Goal: Task Accomplishment & Management: Use online tool/utility

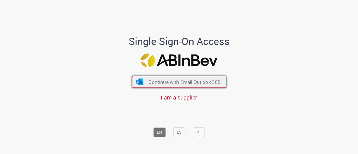
click at [193, 84] on span "Continue with Email Outlook 365" at bounding box center [184, 82] width 72 height 6
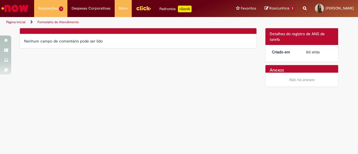
drag, startPoint x: 54, startPoint y: 42, endPoint x: 90, endPoint y: 42, distance: 36.4
click at [54, 42] on div "Nenhum campo de comentário pode ser lido" at bounding box center [138, 41] width 228 height 6
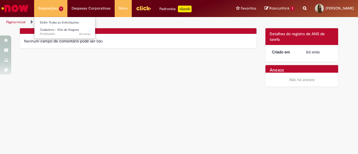
click at [51, 10] on li "Requisições 1 Exibir Todas as Solicitações Cadastros - Site de Viagens 8d atrás…" at bounding box center [50, 8] width 33 height 17
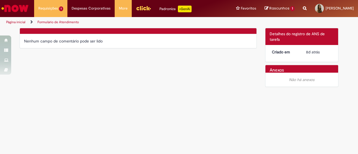
click at [145, 68] on div "Verificar Código de Barras Nenhum campo de comentário pode ser lido Detalhes do…" at bounding box center [178, 59] width 327 height 62
click at [13, 9] on img "Ir para a Homepage" at bounding box center [15, 8] width 29 height 11
